Goal: Task Accomplishment & Management: Use online tool/utility

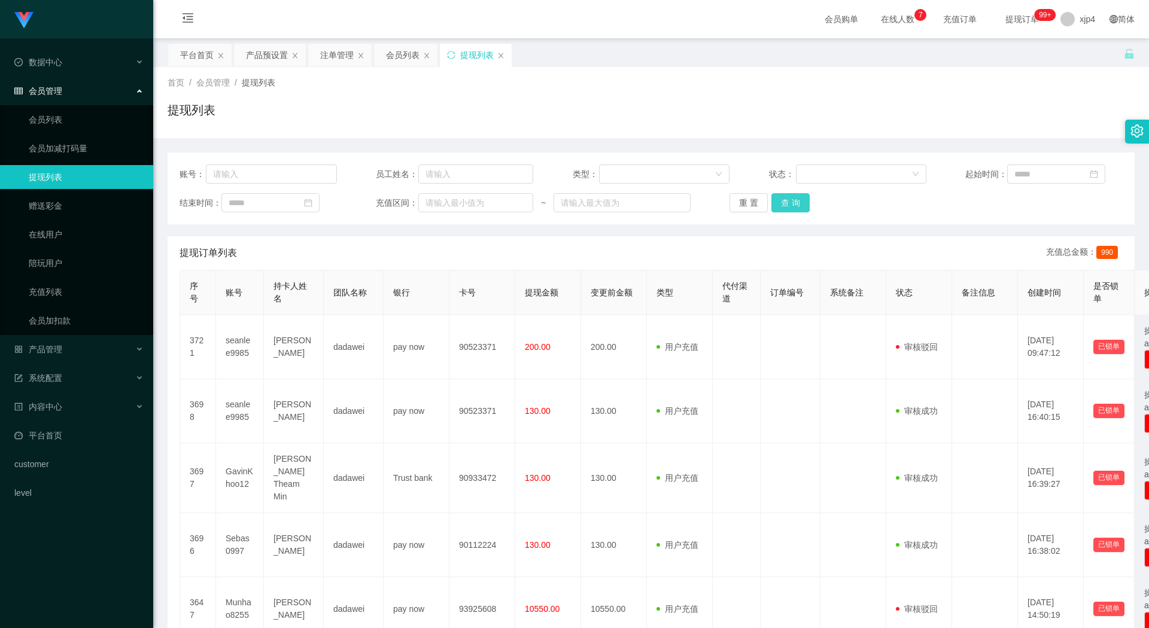
click at [801, 203] on button "查 询" at bounding box center [790, 202] width 38 height 19
click at [801, 203] on div "重 置 查 询" at bounding box center [807, 202] width 157 height 19
click at [78, 116] on link "会员列表" at bounding box center [86, 120] width 115 height 24
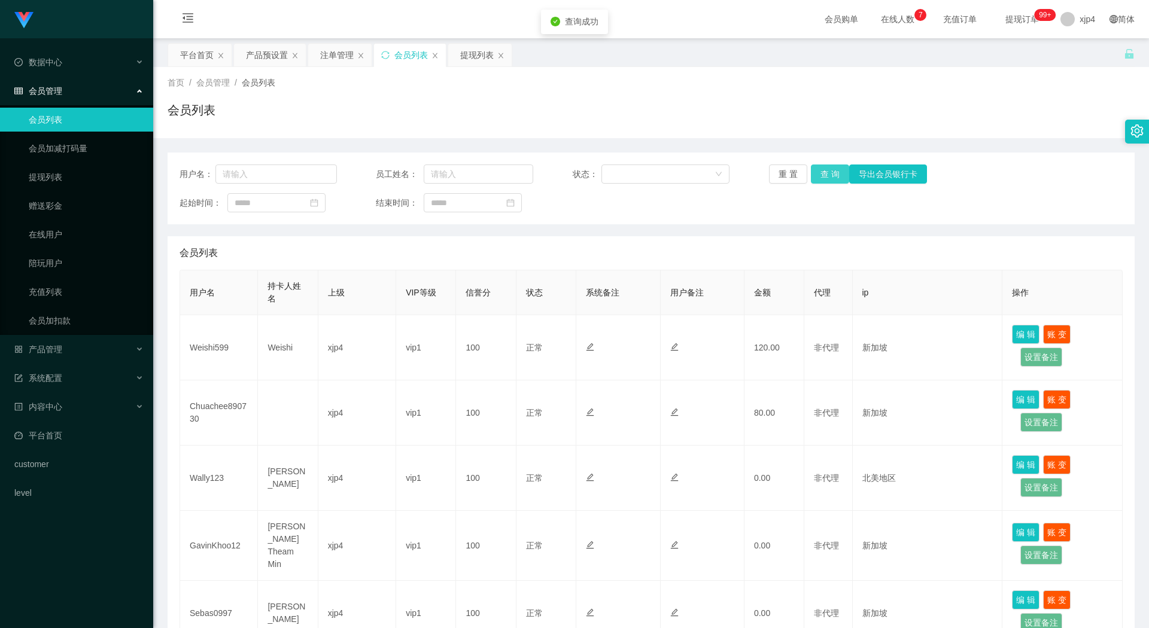
click at [832, 178] on button "查 询" at bounding box center [830, 174] width 38 height 19
click at [832, 178] on div "重 置 查 询 导出会员银行卡" at bounding box center [847, 174] width 157 height 19
click at [832, 178] on button "查 询" at bounding box center [830, 174] width 38 height 19
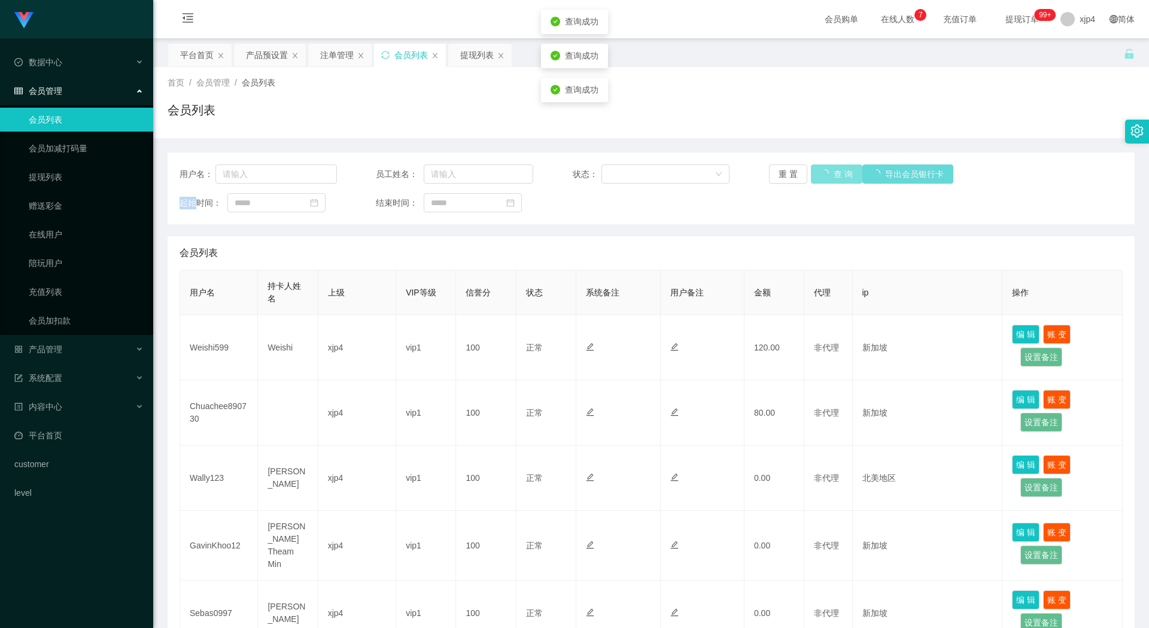
click at [832, 178] on div "重 置 查 询 导出会员银行卡" at bounding box center [847, 174] width 157 height 19
click at [832, 178] on button "查 询" at bounding box center [830, 174] width 38 height 19
click at [818, 166] on button "查 询" at bounding box center [830, 174] width 38 height 19
click at [818, 166] on div "重 置 查 询 导出会员银行卡" at bounding box center [847, 174] width 157 height 19
click at [818, 166] on button "查 询" at bounding box center [830, 174] width 38 height 19
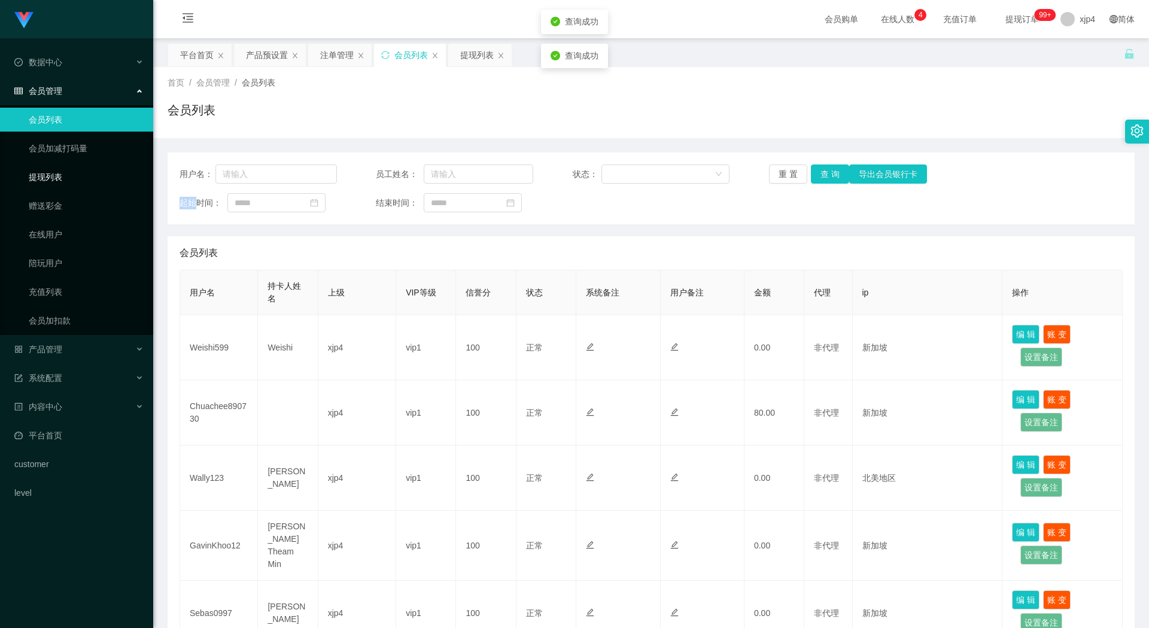
click at [42, 181] on link "提现列表" at bounding box center [86, 177] width 115 height 24
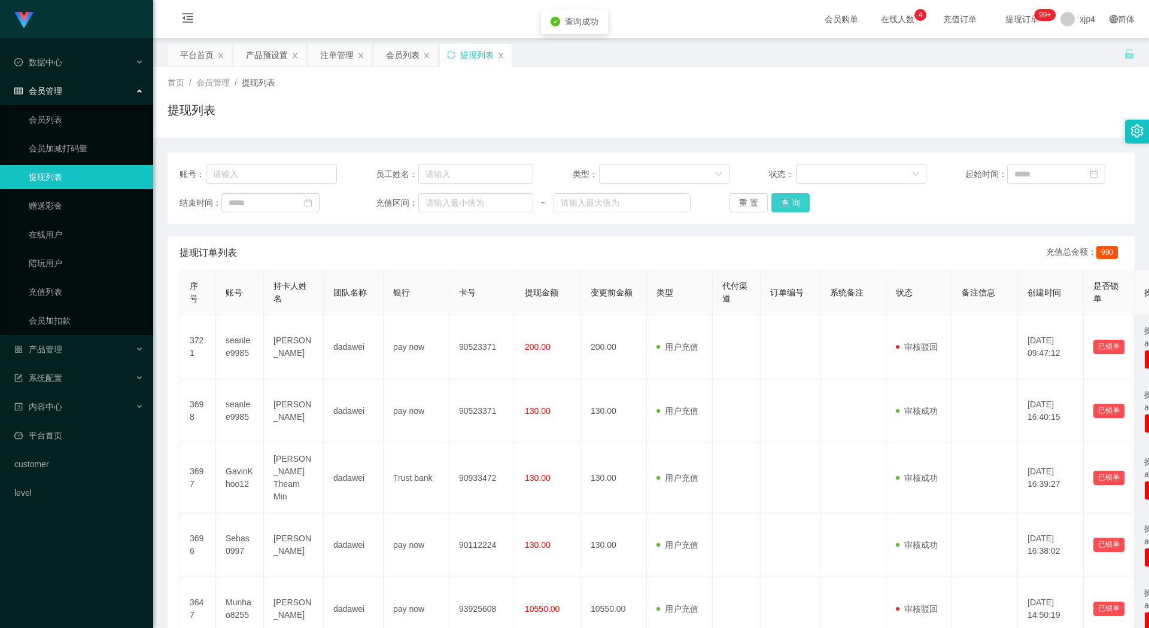
click at [781, 203] on button "查 询" at bounding box center [790, 202] width 38 height 19
click at [781, 203] on div "重 置 查 询" at bounding box center [807, 202] width 157 height 19
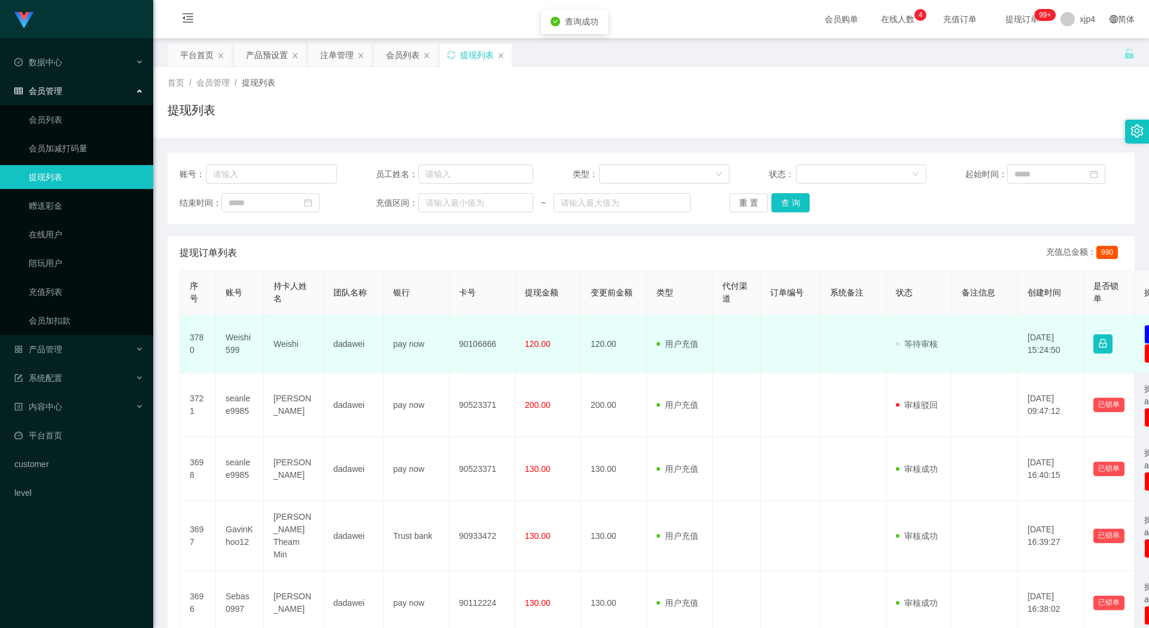
click at [239, 337] on td "Weishi599" at bounding box center [240, 344] width 48 height 58
click at [239, 336] on td "Weishi599" at bounding box center [240, 344] width 48 height 58
copy td "Weishi599"
drag, startPoint x: 236, startPoint y: 335, endPoint x: 251, endPoint y: 345, distance: 17.6
click at [248, 344] on td "Weishi599" at bounding box center [240, 344] width 48 height 58
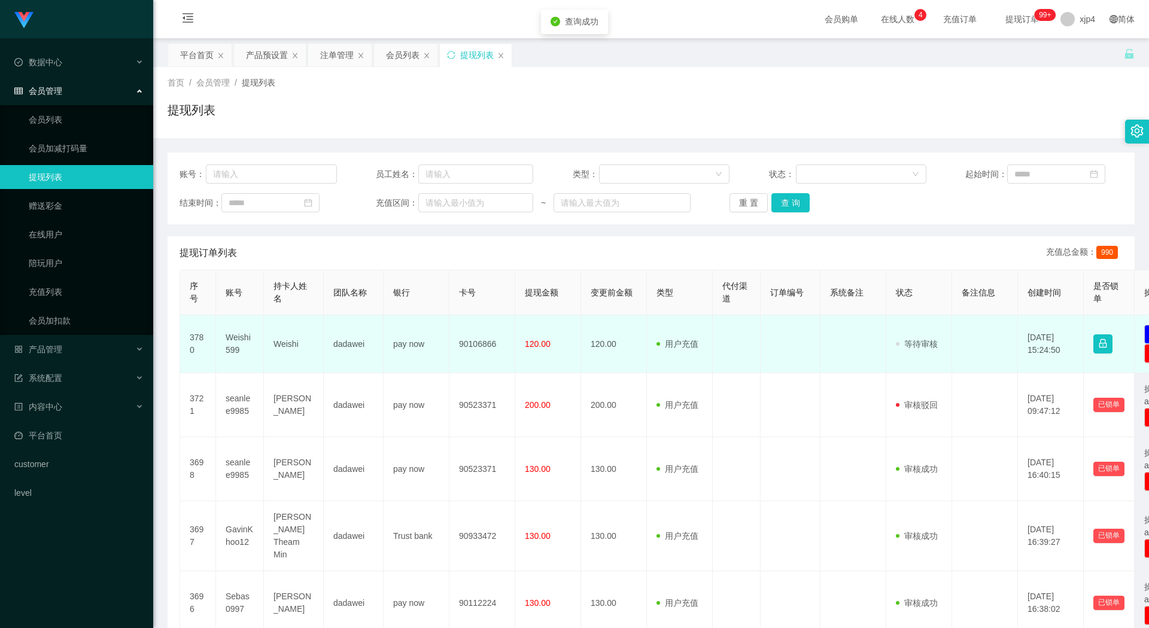
click at [241, 338] on td "Weishi599" at bounding box center [240, 344] width 48 height 58
copy td "Weishi599"
